Goal: Task Accomplishment & Management: Use online tool/utility

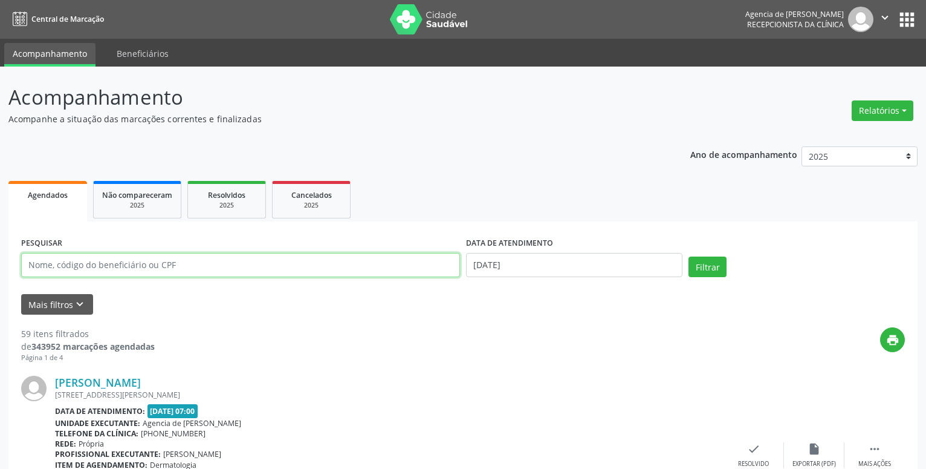
click at [255, 265] on input "text" at bounding box center [240, 265] width 439 height 24
type input "[PERSON_NAME]"
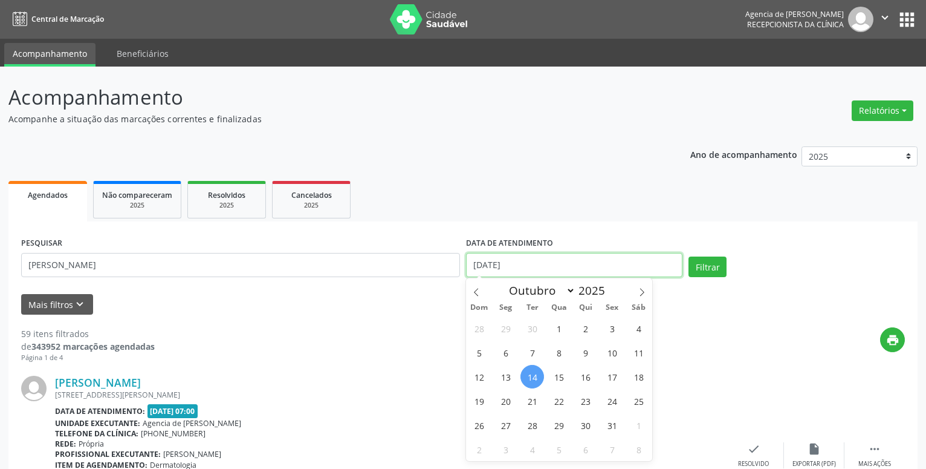
click at [614, 269] on input "[DATE]" at bounding box center [574, 265] width 216 height 24
click at [558, 323] on span "1" at bounding box center [559, 328] width 24 height 24
type input "01/10/2025"
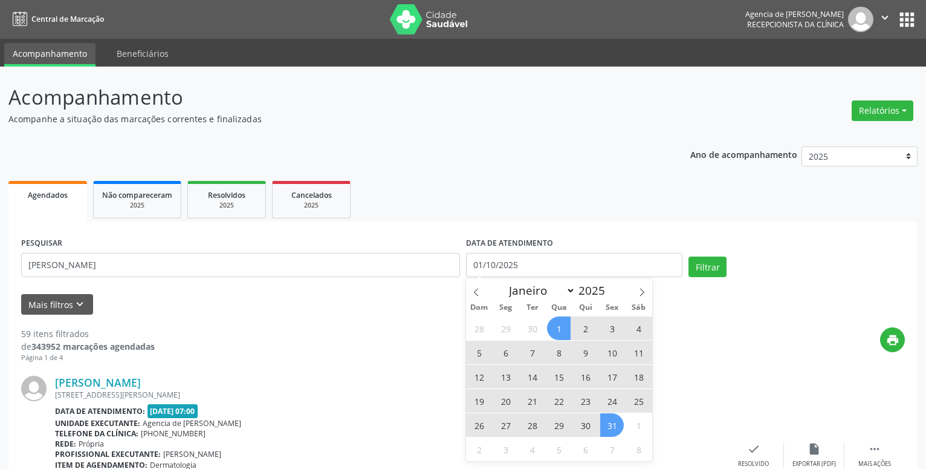
click at [605, 425] on span "31" at bounding box center [612, 425] width 24 height 24
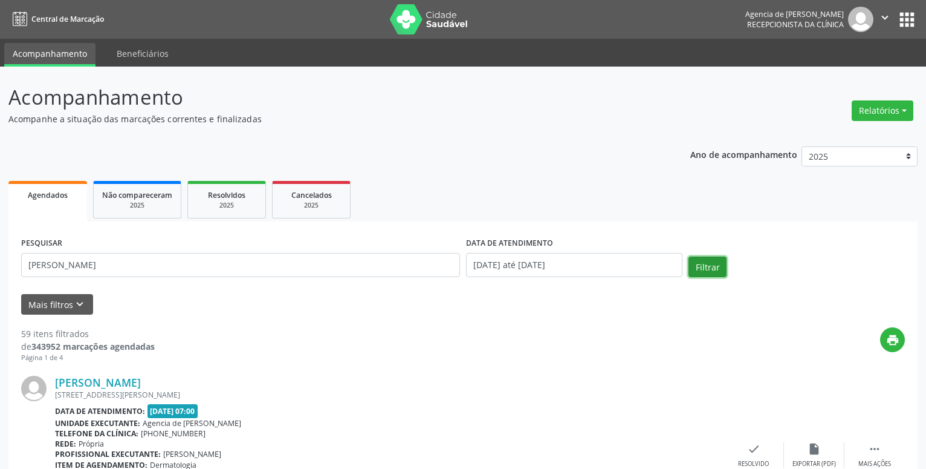
click at [698, 272] on button "Filtrar" at bounding box center [708, 266] width 38 height 21
click at [870, 111] on button "Relatórios" at bounding box center [883, 110] width 62 height 21
click at [848, 133] on link "Agendamentos" at bounding box center [849, 136] width 130 height 17
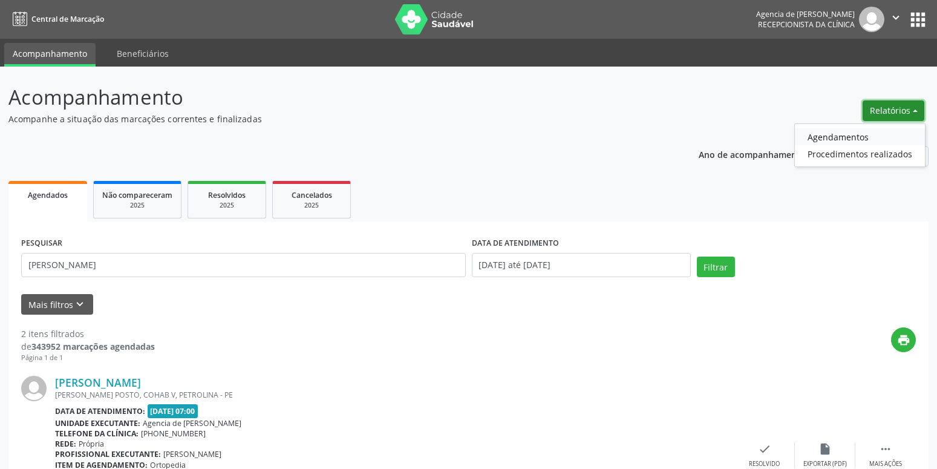
select select "9"
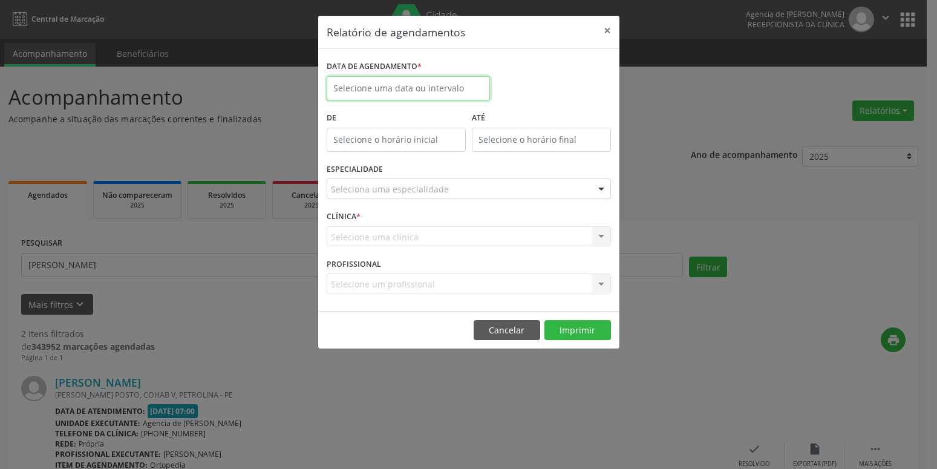
click at [439, 86] on input "text" at bounding box center [408, 88] width 163 height 24
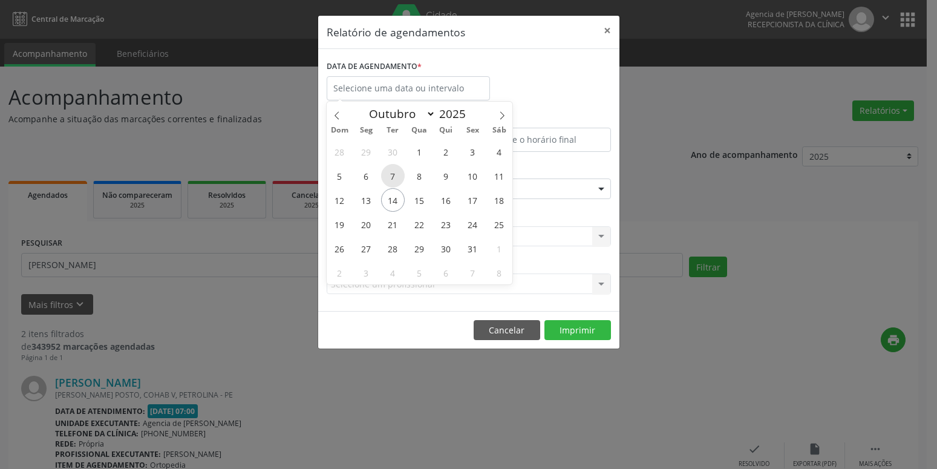
click at [395, 176] on span "7" at bounding box center [393, 176] width 24 height 24
type input "[DATE]"
click at [395, 176] on span "7" at bounding box center [393, 176] width 24 height 24
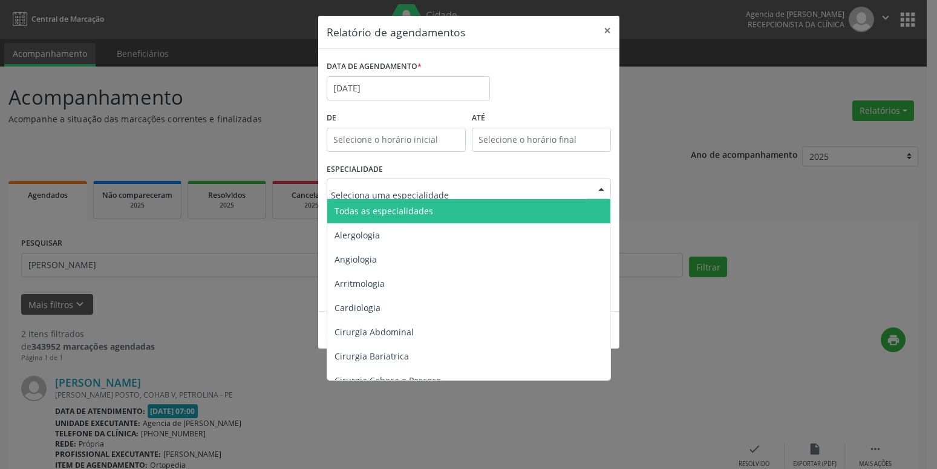
drag, startPoint x: 409, startPoint y: 215, endPoint x: 389, endPoint y: 176, distance: 44.1
click at [389, 176] on div "ESPECIALIDADE Todas as especialidades Alergologia Angiologia Arritmologia Cardi…" at bounding box center [468, 183] width 290 height 47
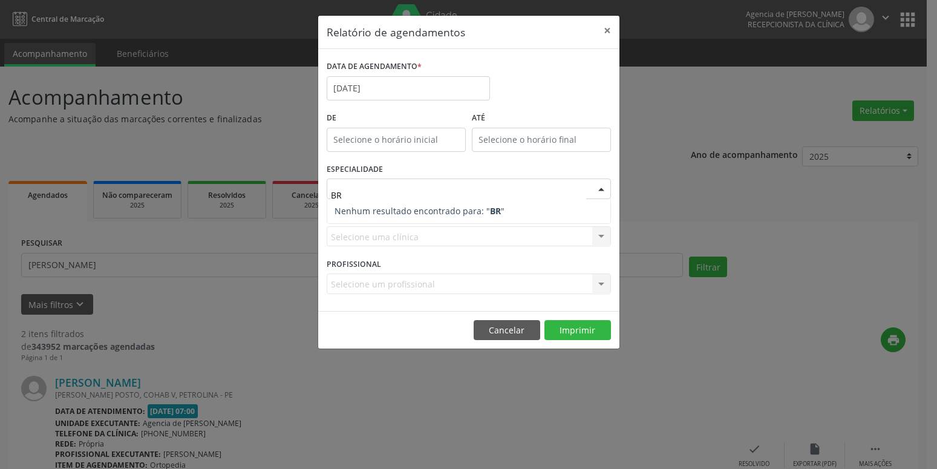
type input "B"
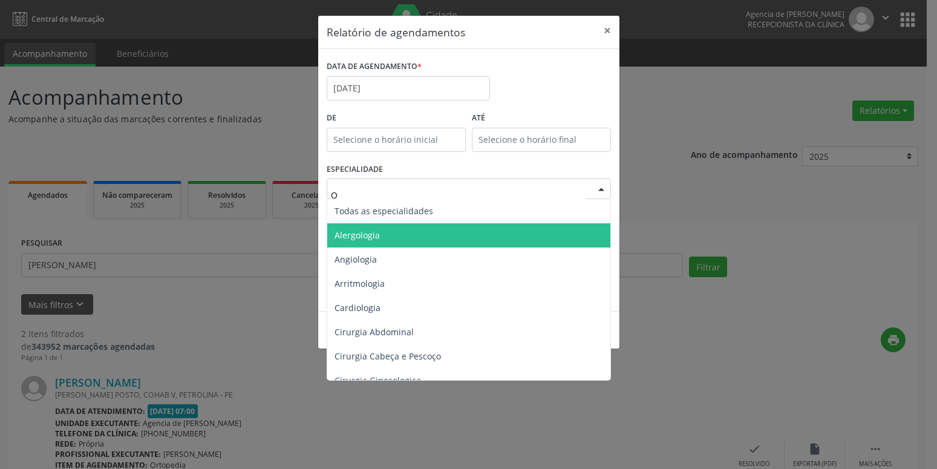
type input "OR"
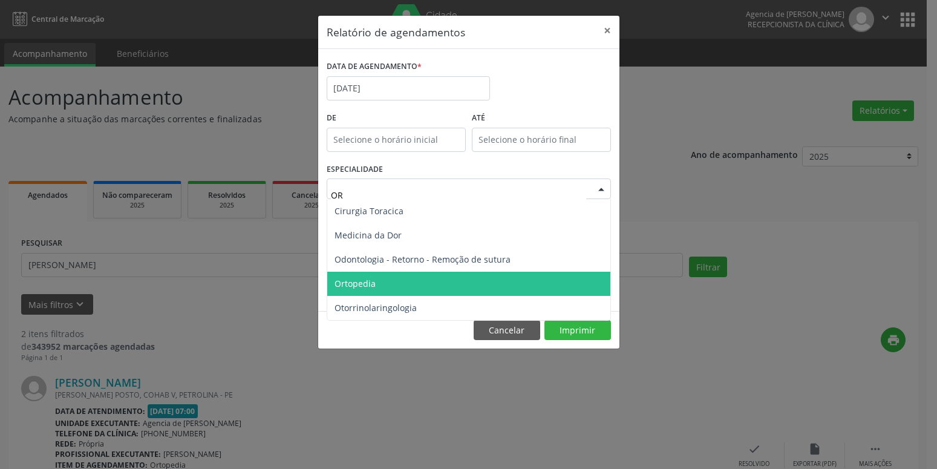
click at [455, 279] on span "Ortopedia" at bounding box center [468, 283] width 283 height 24
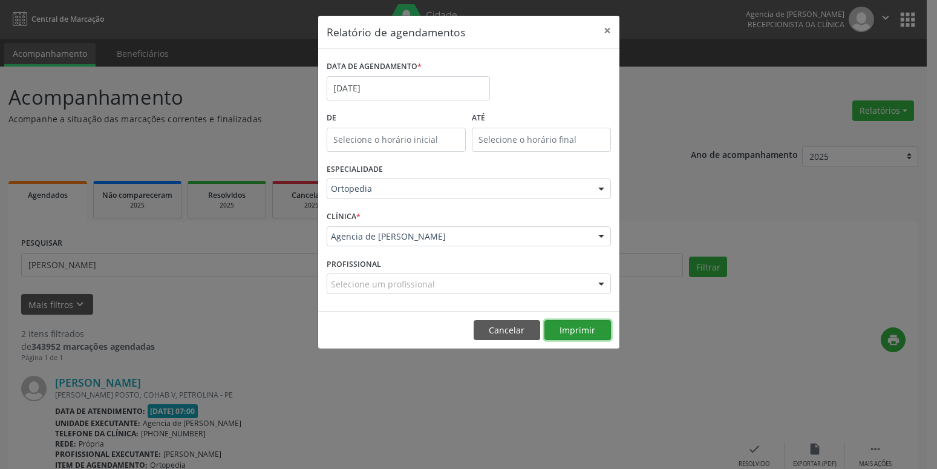
click at [585, 331] on button "Imprimir" at bounding box center [577, 330] width 67 height 21
click at [614, 28] on button "×" at bounding box center [607, 31] width 24 height 30
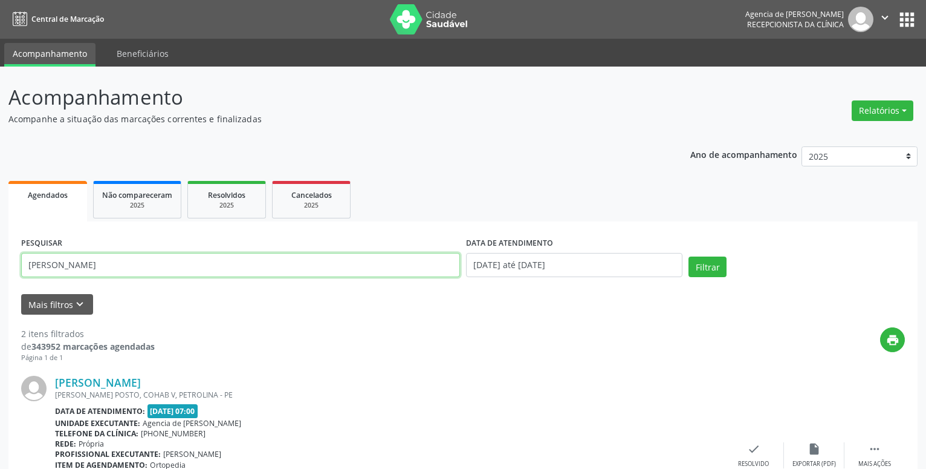
click at [166, 264] on input "[PERSON_NAME]" at bounding box center [240, 265] width 439 height 24
type input "22659056404"
click at [698, 263] on button "Filtrar" at bounding box center [708, 266] width 38 height 21
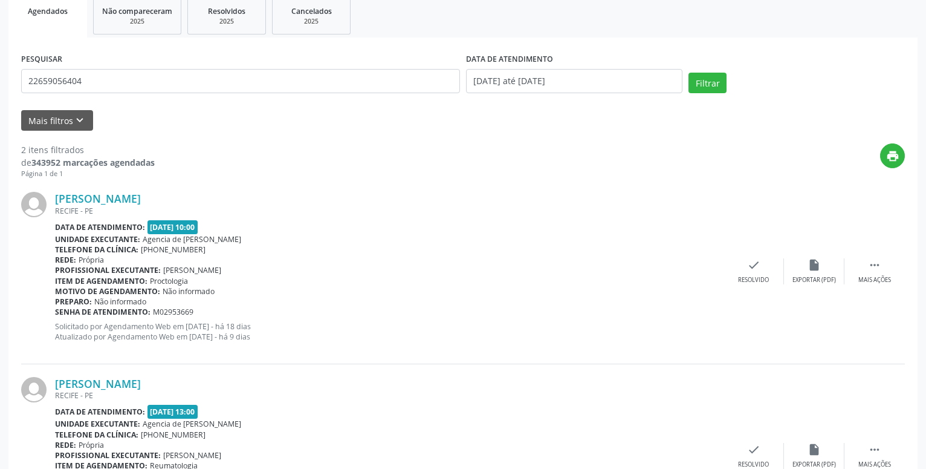
scroll to position [185, 0]
click at [710, 81] on button "Filtrar" at bounding box center [708, 81] width 38 height 21
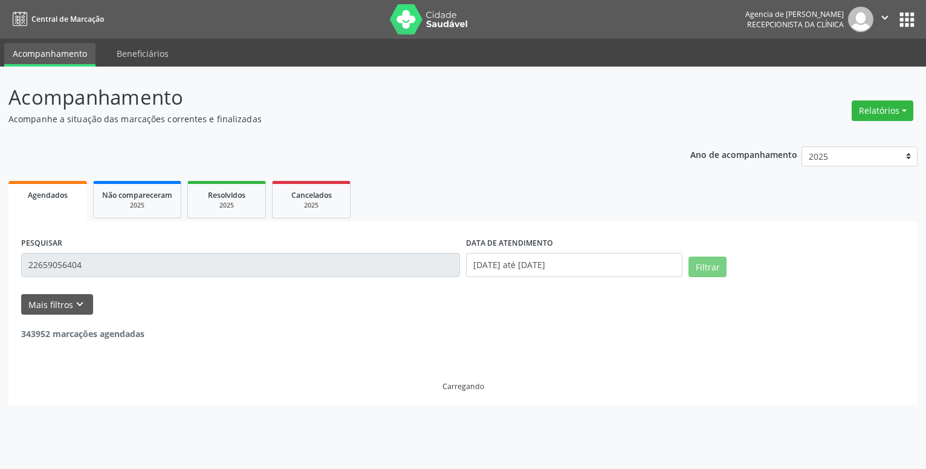
scroll to position [0, 0]
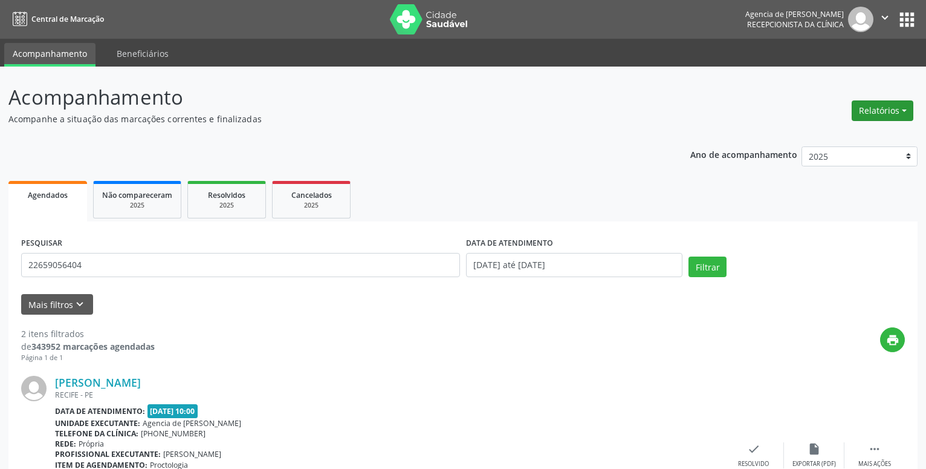
click at [889, 119] on button "Relatórios" at bounding box center [883, 110] width 62 height 21
click at [850, 132] on link "Agendamentos" at bounding box center [849, 136] width 130 height 17
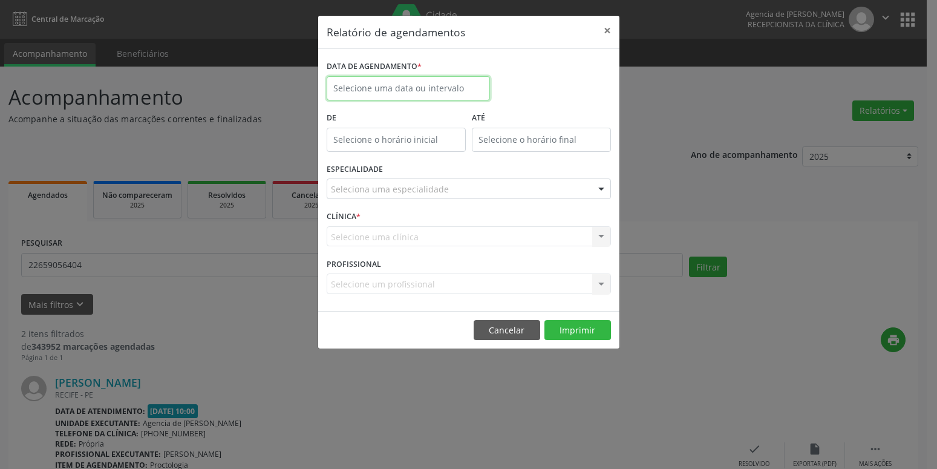
click at [375, 97] on input "text" at bounding box center [408, 88] width 163 height 24
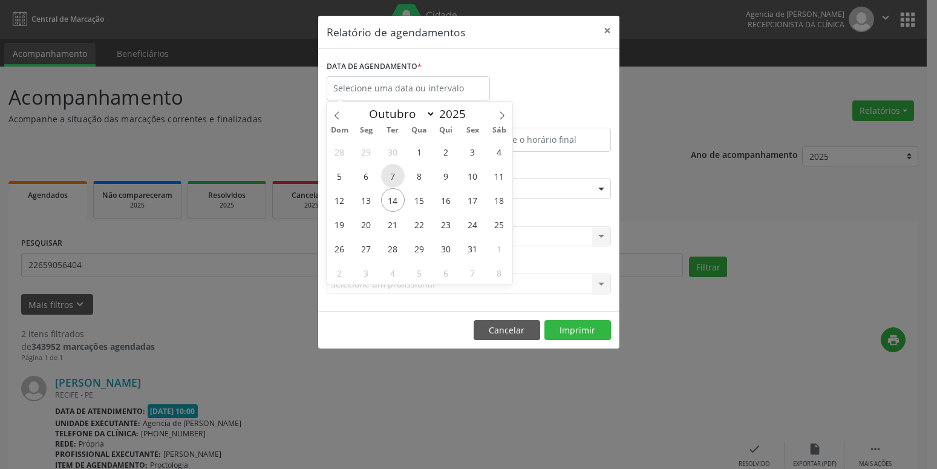
click at [397, 171] on span "7" at bounding box center [393, 176] width 24 height 24
type input "[DATE]"
click at [397, 171] on span "7" at bounding box center [393, 176] width 24 height 24
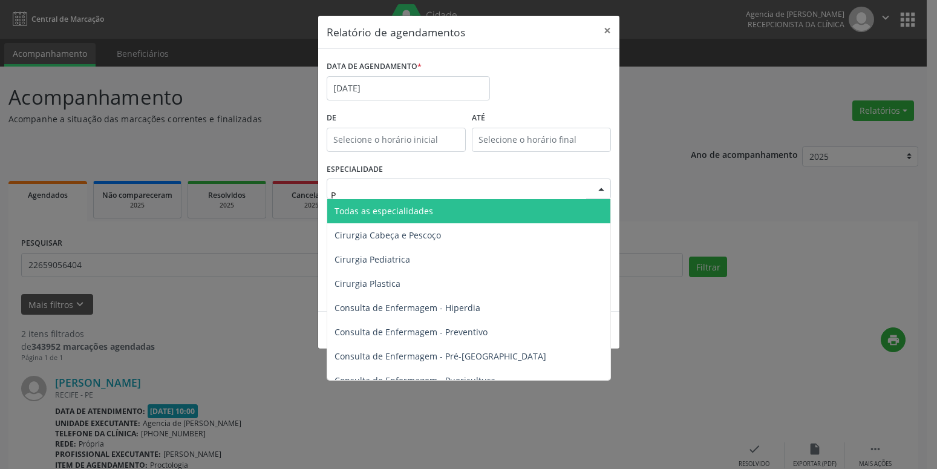
type input "PR"
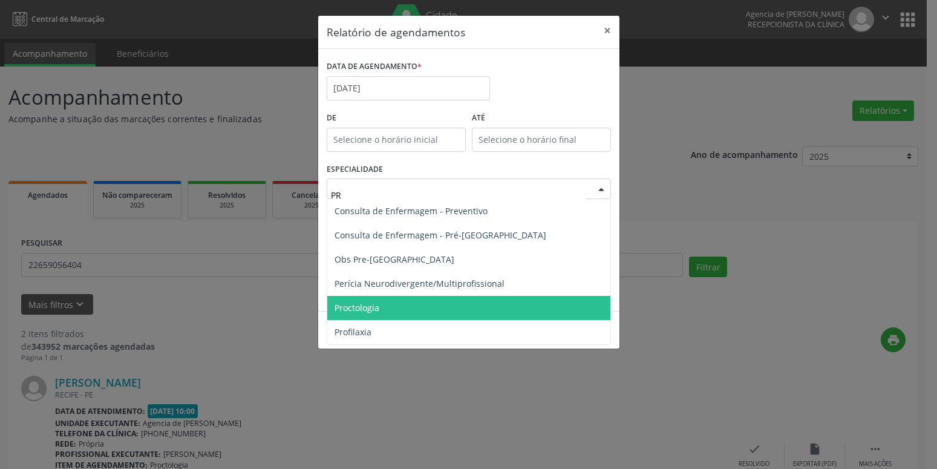
click at [368, 308] on span "Proctologia" at bounding box center [356, 307] width 45 height 11
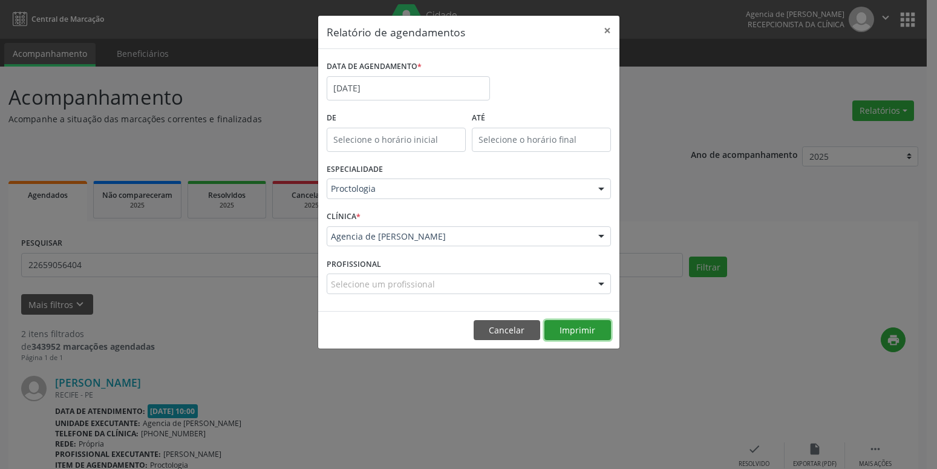
click at [563, 323] on button "Imprimir" at bounding box center [577, 330] width 67 height 21
click at [613, 31] on button "×" at bounding box center [607, 31] width 24 height 30
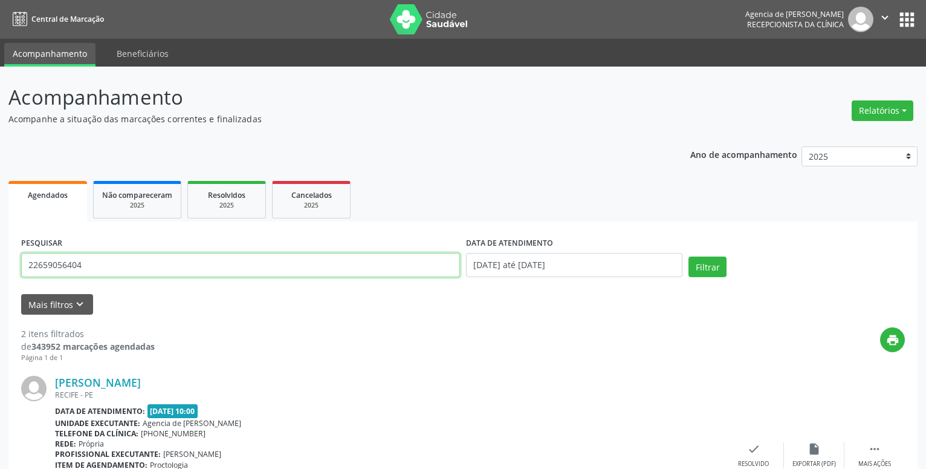
click at [186, 271] on input "22659056404" at bounding box center [240, 265] width 439 height 24
type input "[PERSON_NAME]"
click at [93, 267] on input "[PERSON_NAME]" at bounding box center [240, 265] width 439 height 24
click at [93, 266] on input "[PERSON_NAME]" at bounding box center [240, 265] width 439 height 24
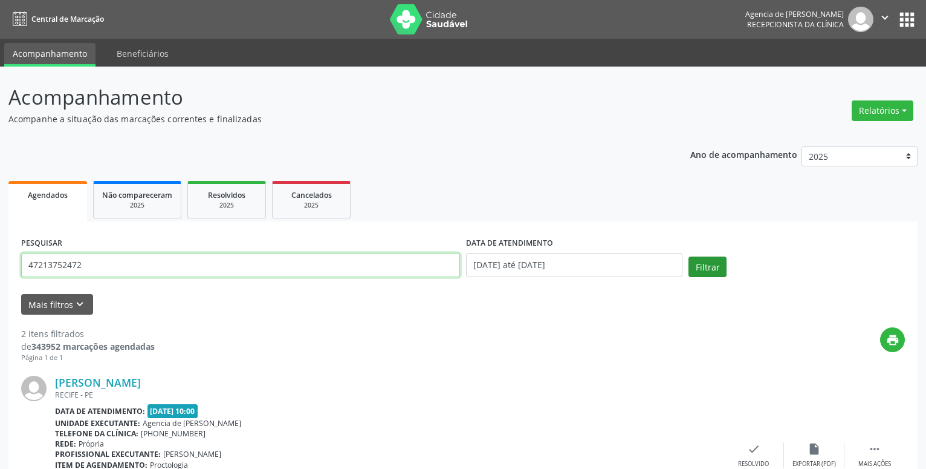
type input "47213752472"
click at [721, 269] on button "Filtrar" at bounding box center [708, 266] width 38 height 21
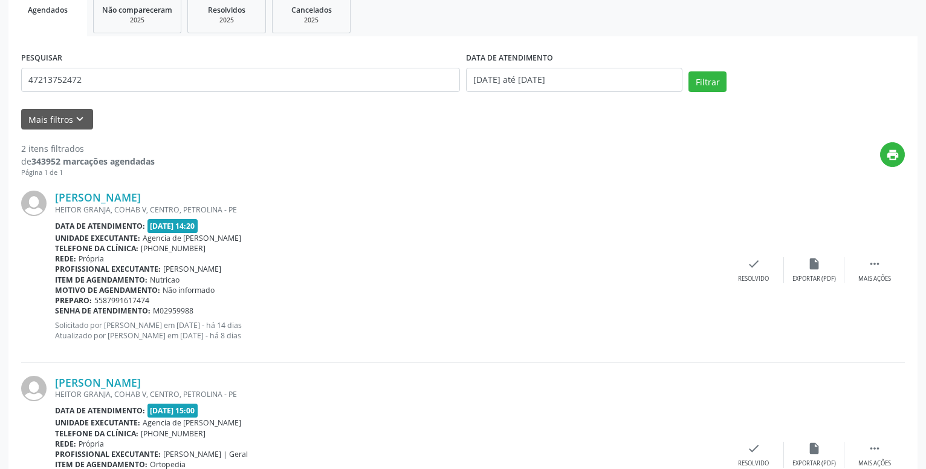
scroll to position [62, 0]
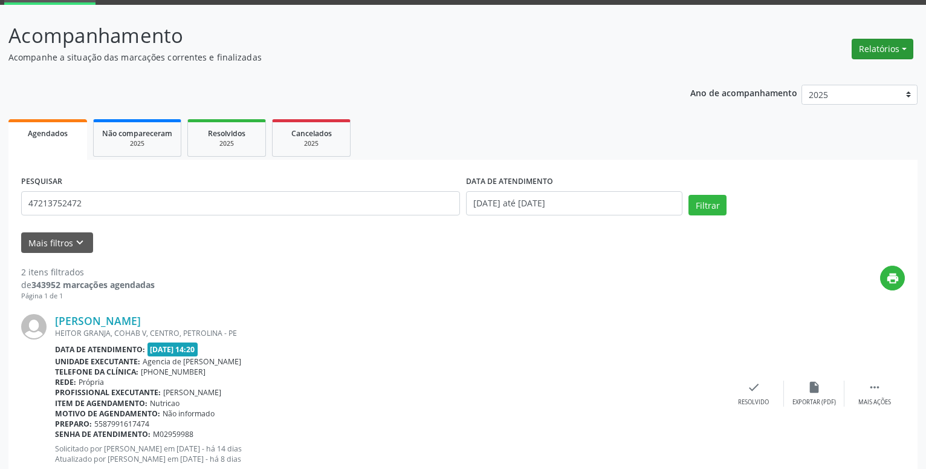
click at [869, 50] on button "Relatórios" at bounding box center [883, 49] width 62 height 21
click at [860, 73] on link "Agendamentos" at bounding box center [849, 75] width 130 height 17
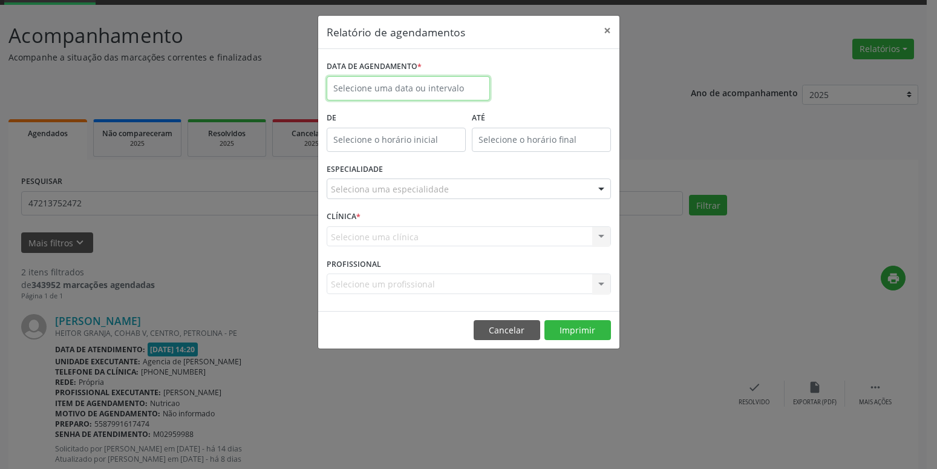
click at [392, 92] on input "text" at bounding box center [408, 88] width 163 height 24
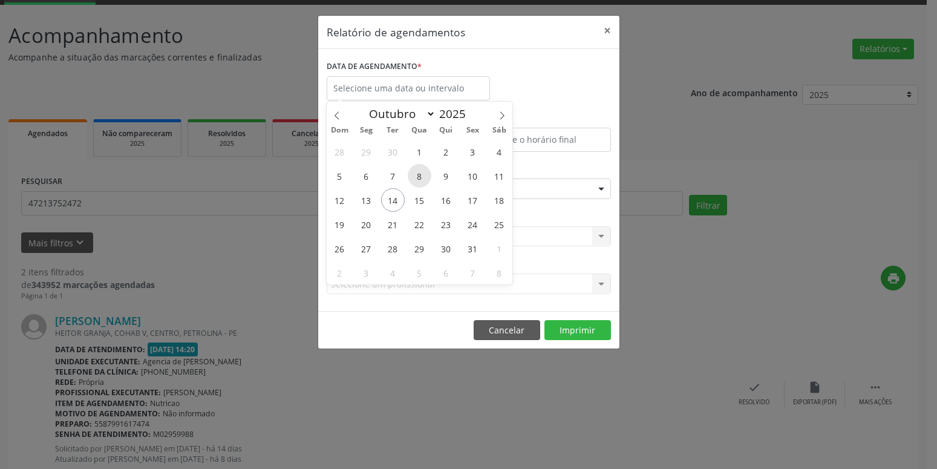
click at [421, 178] on span "8" at bounding box center [420, 176] width 24 height 24
type input "[DATE]"
click at [421, 178] on span "8" at bounding box center [420, 176] width 24 height 24
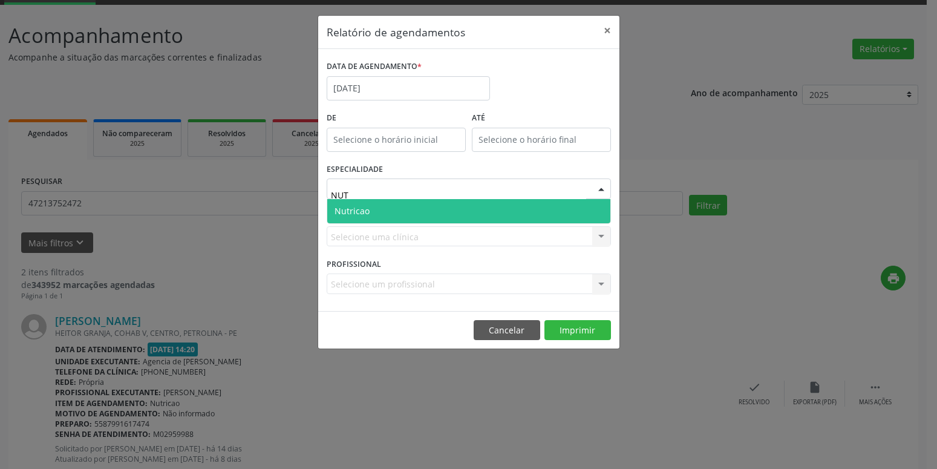
type input "NUTR"
click at [413, 208] on span "Nutricao" at bounding box center [468, 211] width 283 height 24
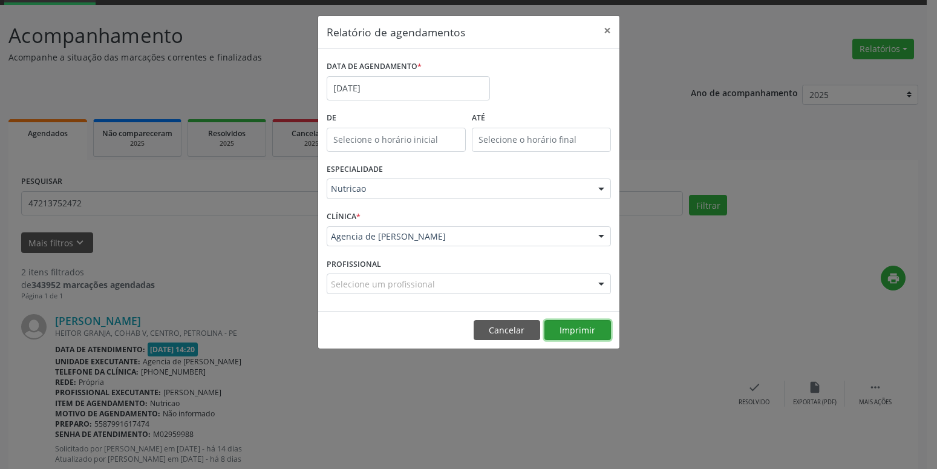
click at [575, 327] on button "Imprimir" at bounding box center [577, 330] width 67 height 21
click at [610, 22] on button "×" at bounding box center [607, 31] width 24 height 30
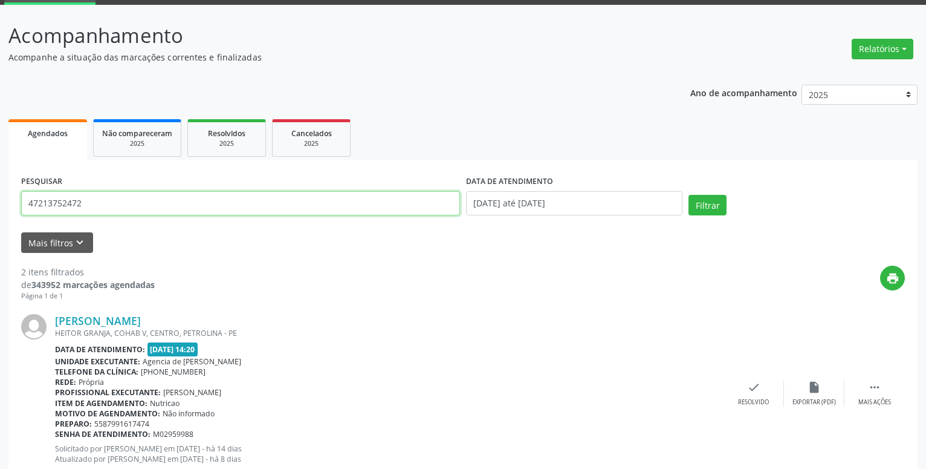
click at [232, 201] on input "47213752472" at bounding box center [240, 203] width 439 height 24
type input "25025724449"
click at [714, 204] on button "Filtrar" at bounding box center [708, 205] width 38 height 21
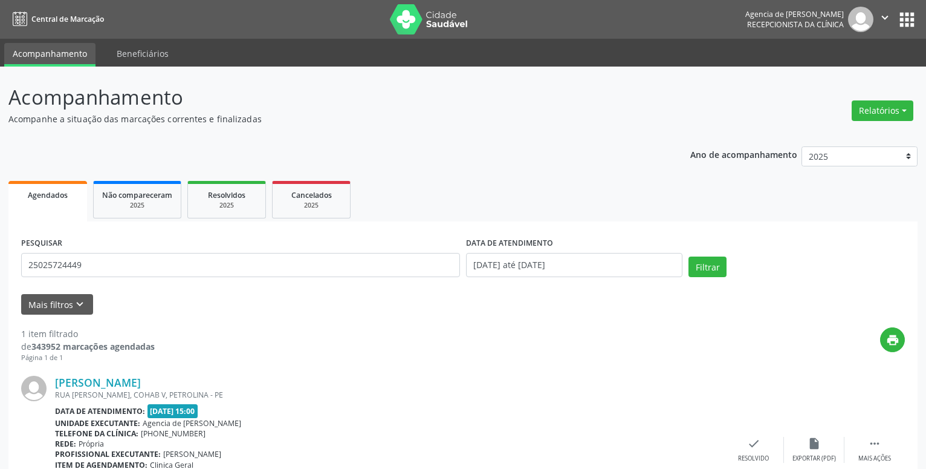
scroll to position [89, 0]
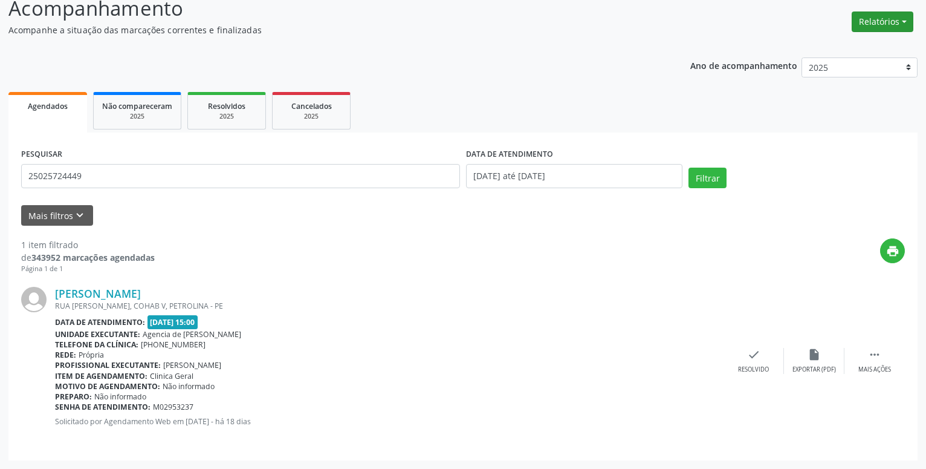
click at [868, 12] on button "Relatórios" at bounding box center [883, 21] width 62 height 21
click at [850, 48] on link "Agendamentos" at bounding box center [849, 47] width 130 height 17
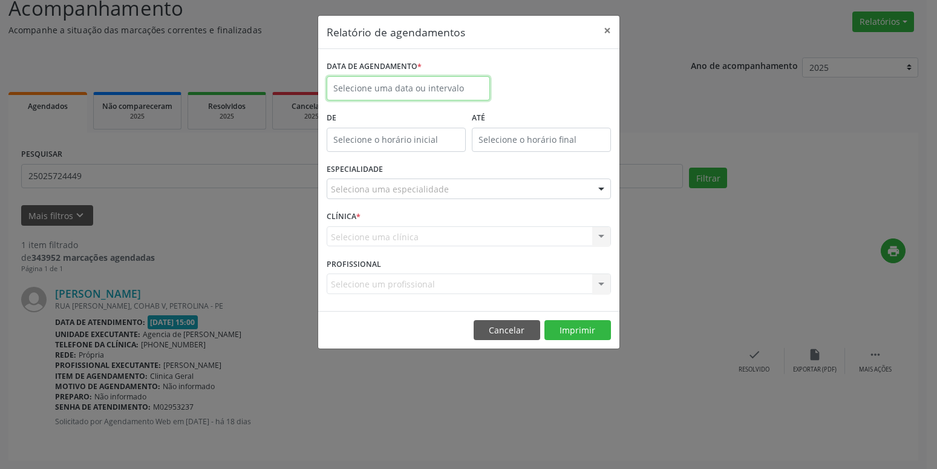
click at [446, 83] on input "text" at bounding box center [408, 88] width 163 height 24
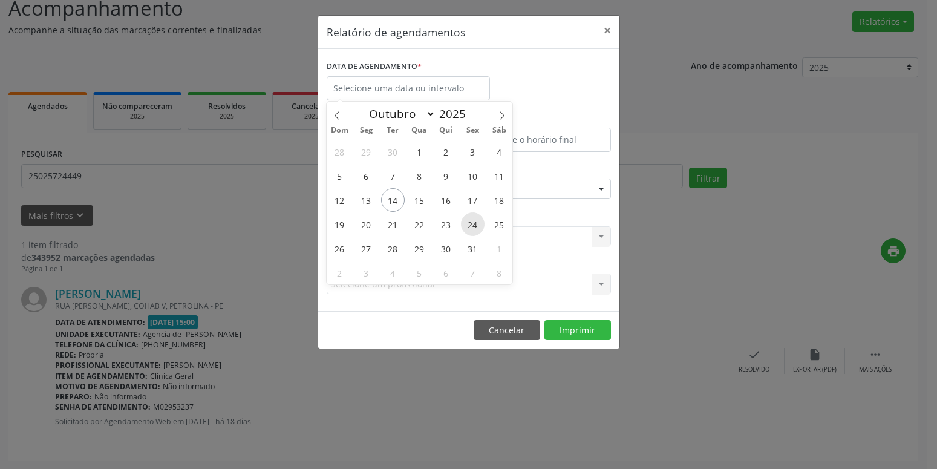
click at [470, 227] on span "24" at bounding box center [473, 224] width 24 height 24
type input "[DATE]"
click at [470, 227] on span "24" at bounding box center [473, 224] width 24 height 24
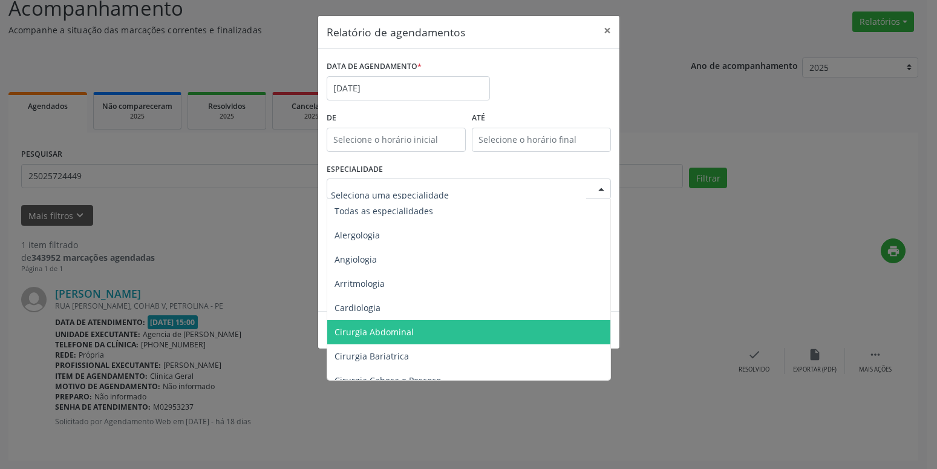
type input "V"
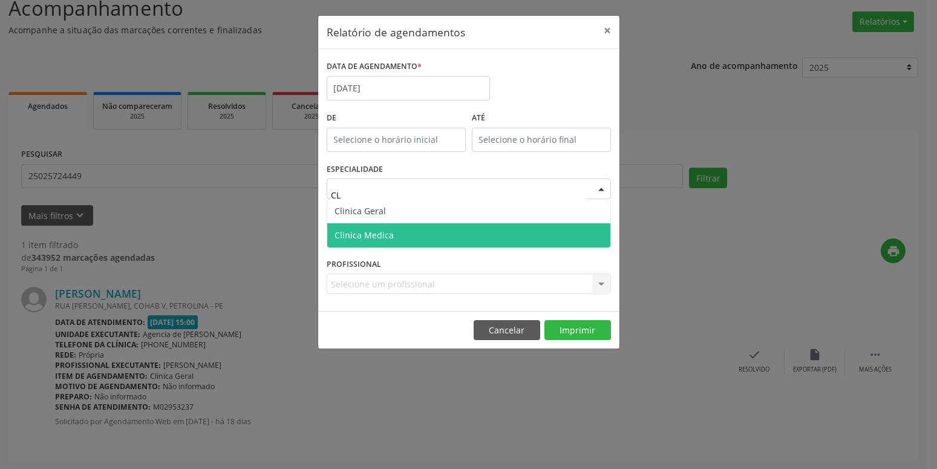
type input "CLI"
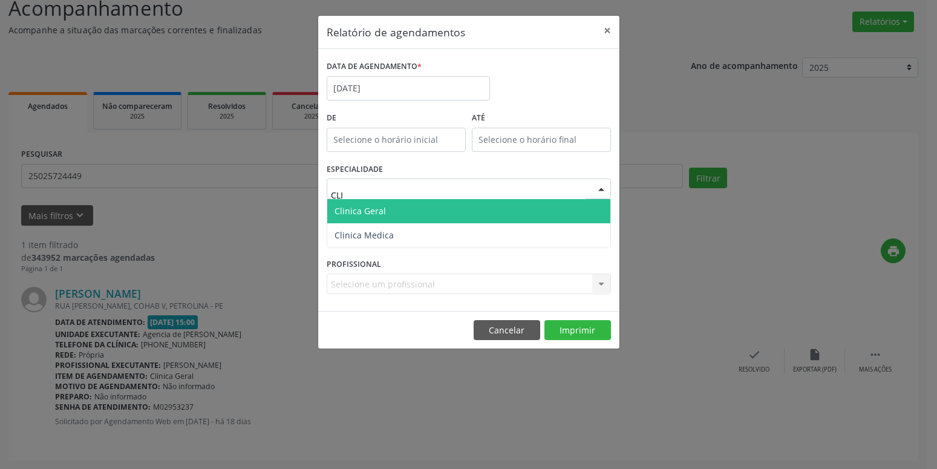
click at [533, 220] on span "Clinica Geral" at bounding box center [468, 211] width 283 height 24
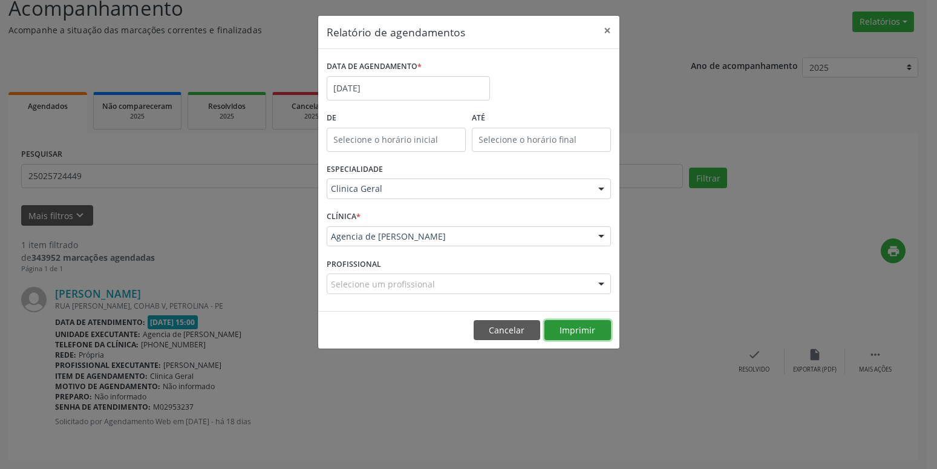
click at [562, 333] on button "Imprimir" at bounding box center [577, 330] width 67 height 21
click at [606, 29] on button "×" at bounding box center [607, 31] width 24 height 30
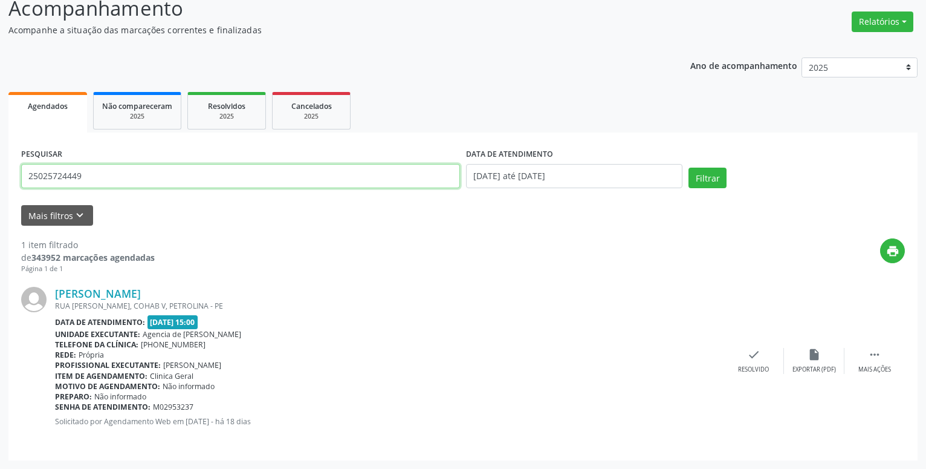
click at [216, 177] on input "25025724449" at bounding box center [240, 176] width 439 height 24
type input "36041424587"
click at [696, 170] on button "Filtrar" at bounding box center [708, 177] width 38 height 21
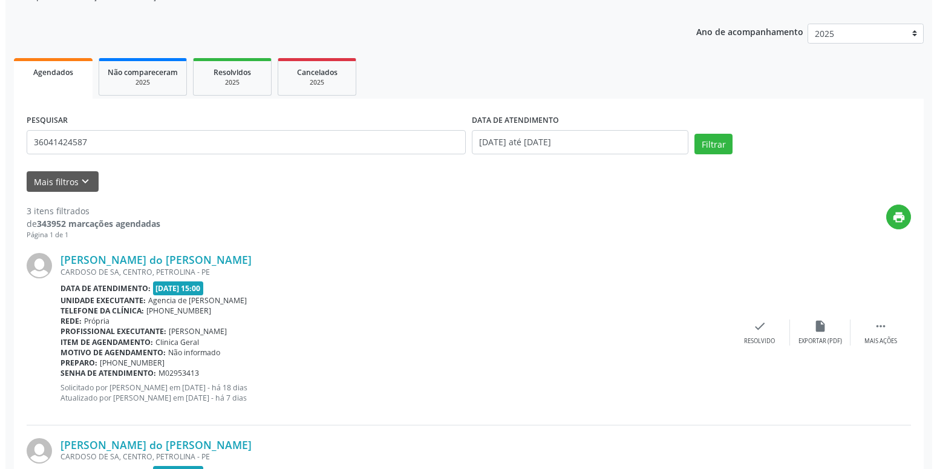
scroll to position [0, 0]
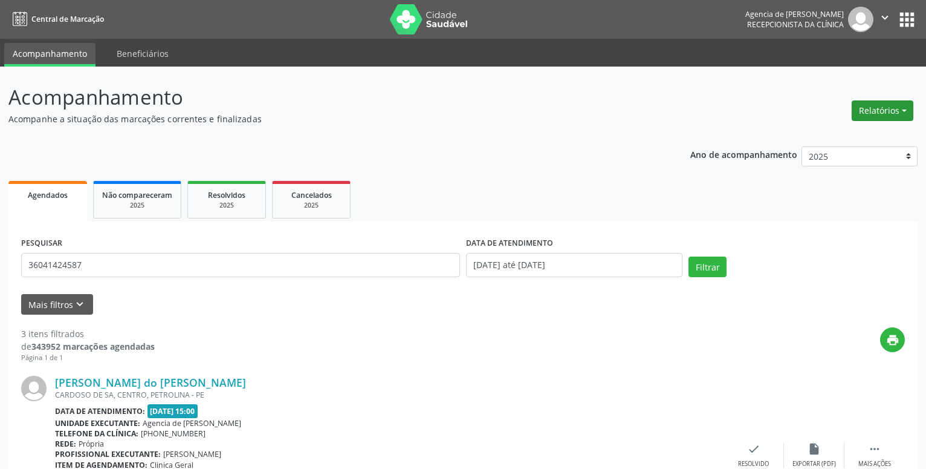
click at [876, 120] on button "Relatórios" at bounding box center [883, 110] width 62 height 21
click at [836, 134] on link "Agendamentos" at bounding box center [849, 136] width 130 height 17
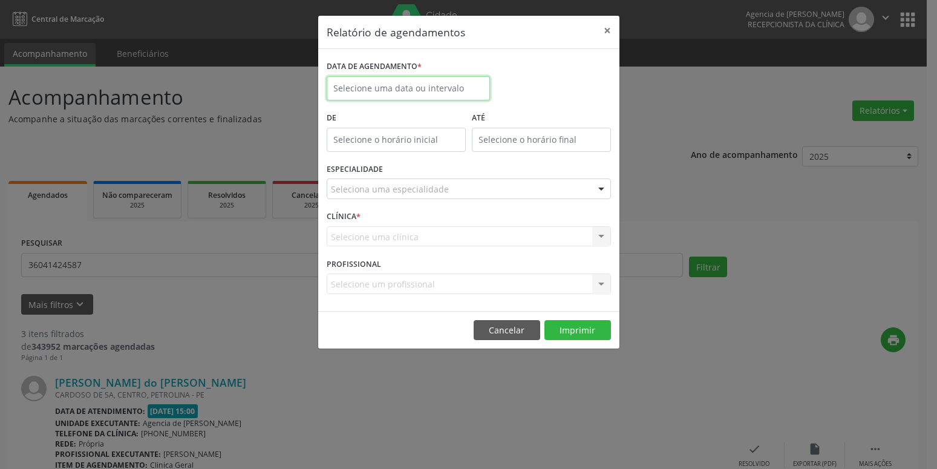
click at [417, 91] on input "text" at bounding box center [408, 88] width 163 height 24
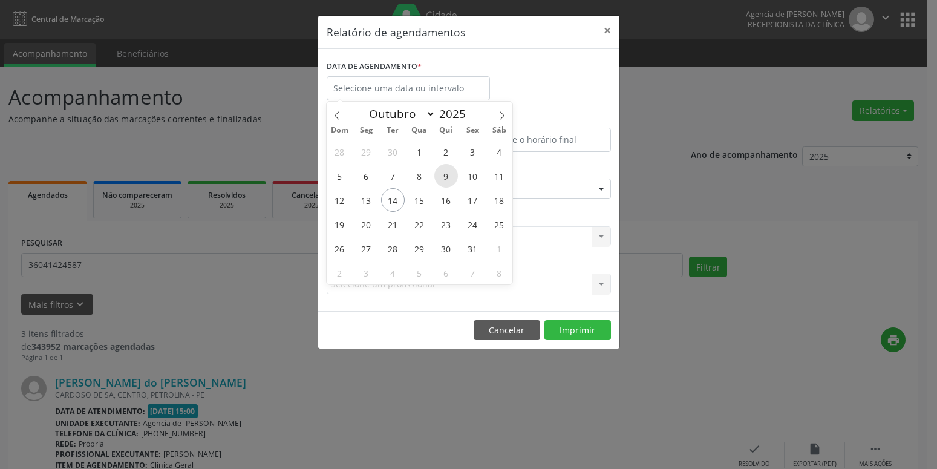
click at [452, 171] on span "9" at bounding box center [446, 176] width 24 height 24
type input "[DATE]"
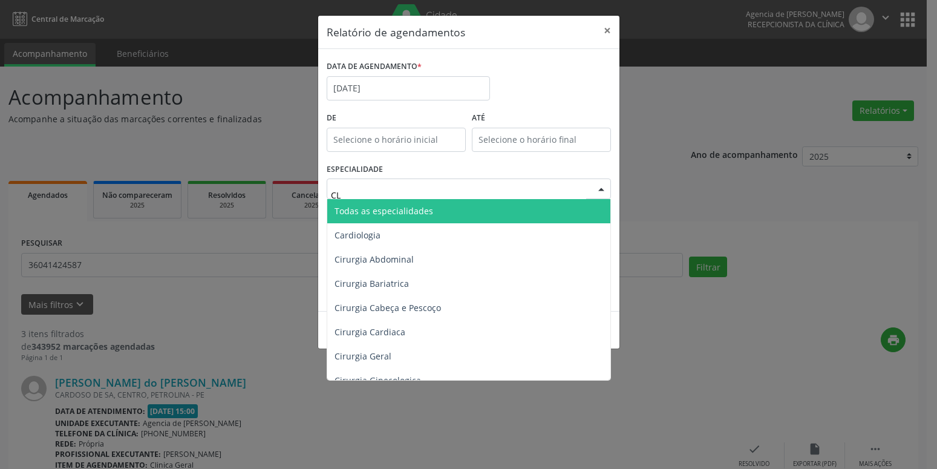
type input "CLI"
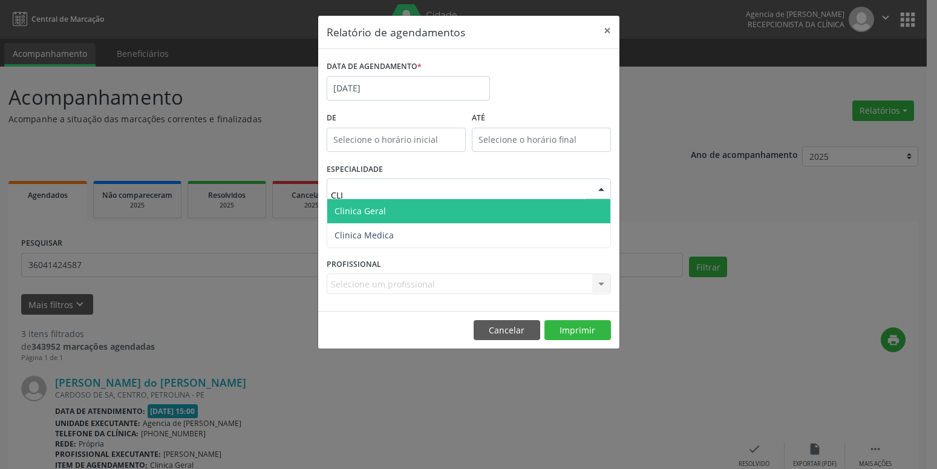
click at [362, 205] on span "Clinica Geral" at bounding box center [468, 211] width 283 height 24
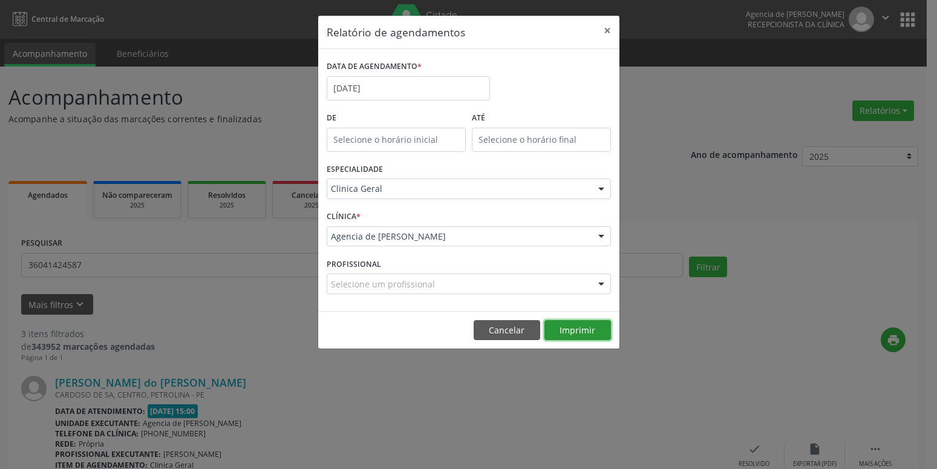
click at [562, 334] on button "Imprimir" at bounding box center [577, 330] width 67 height 21
